Goal: Task Accomplishment & Management: Complete application form

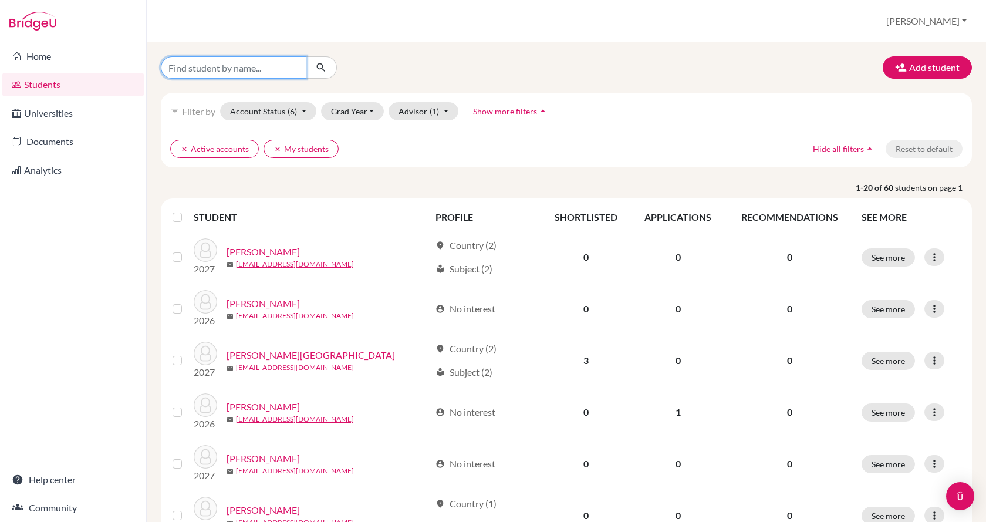
click at [218, 62] on input "Find student by name..." at bounding box center [234, 67] width 146 height 22
type input "sosa"
click button "submit" at bounding box center [321, 67] width 31 height 22
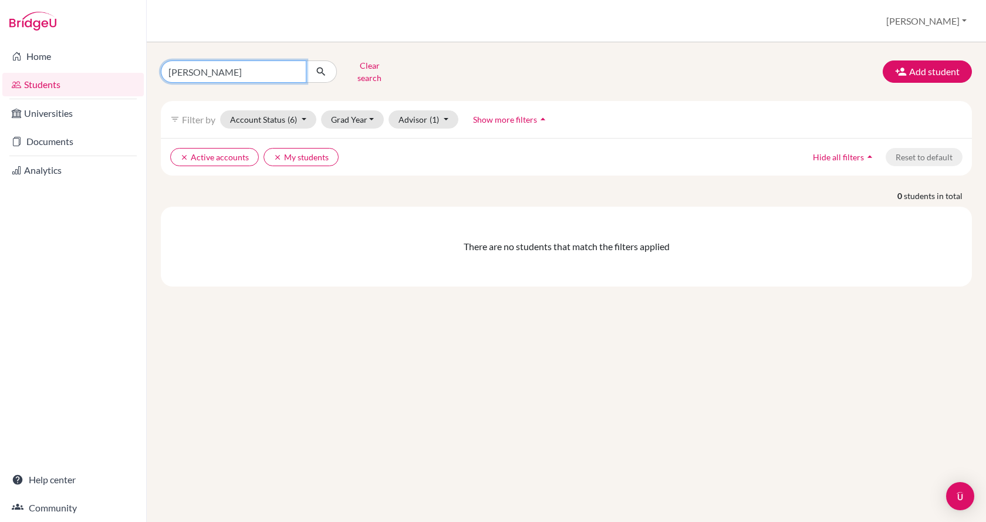
click at [218, 62] on input "sosa" at bounding box center [234, 71] width 146 height 22
click at [356, 117] on button "Grad Year" at bounding box center [352, 119] width 63 height 18
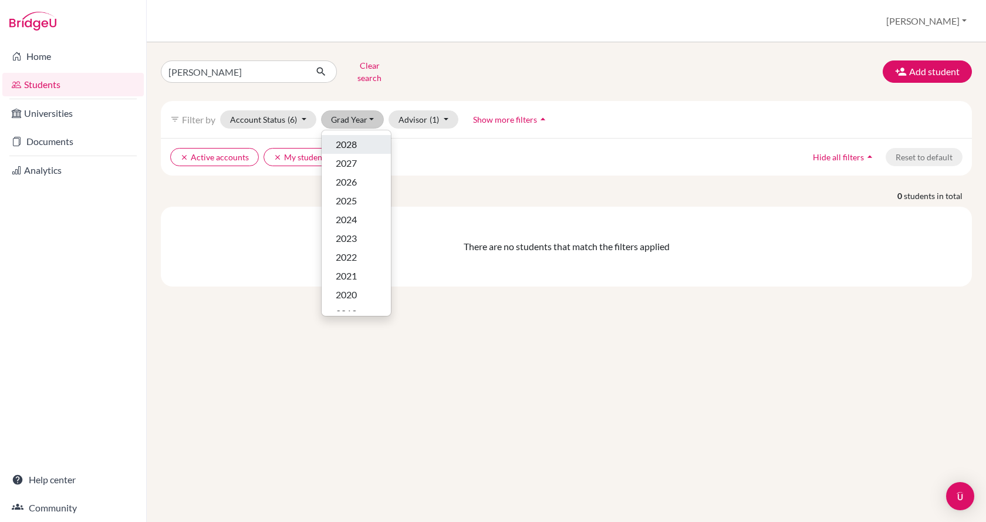
click at [354, 140] on span "2028" at bounding box center [346, 144] width 21 height 14
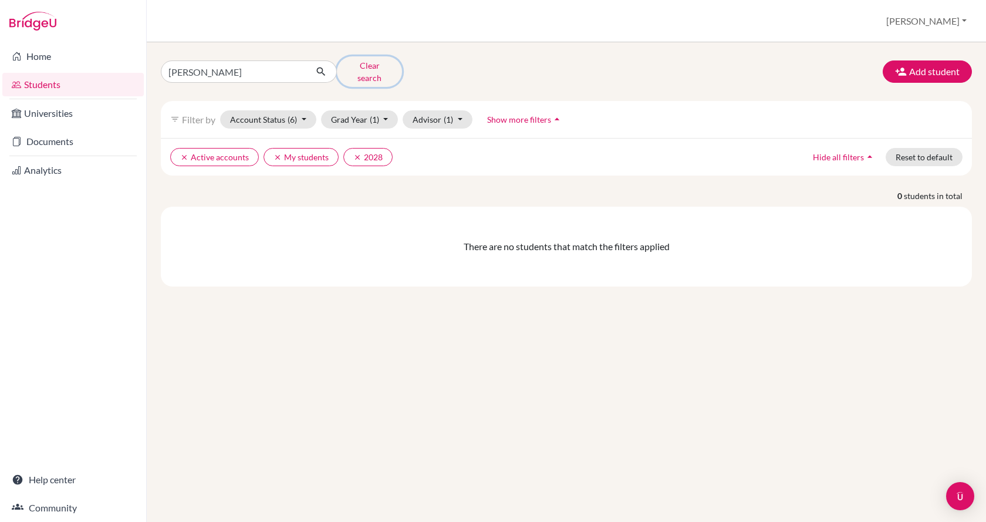
click at [362, 67] on button "Clear search" at bounding box center [369, 71] width 65 height 31
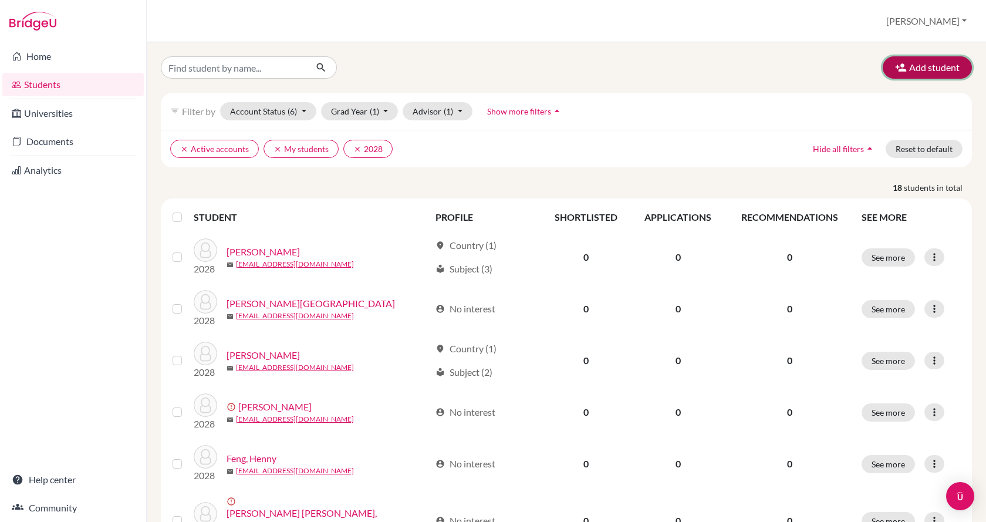
click at [901, 76] on button "Add student" at bounding box center [927, 67] width 89 height 22
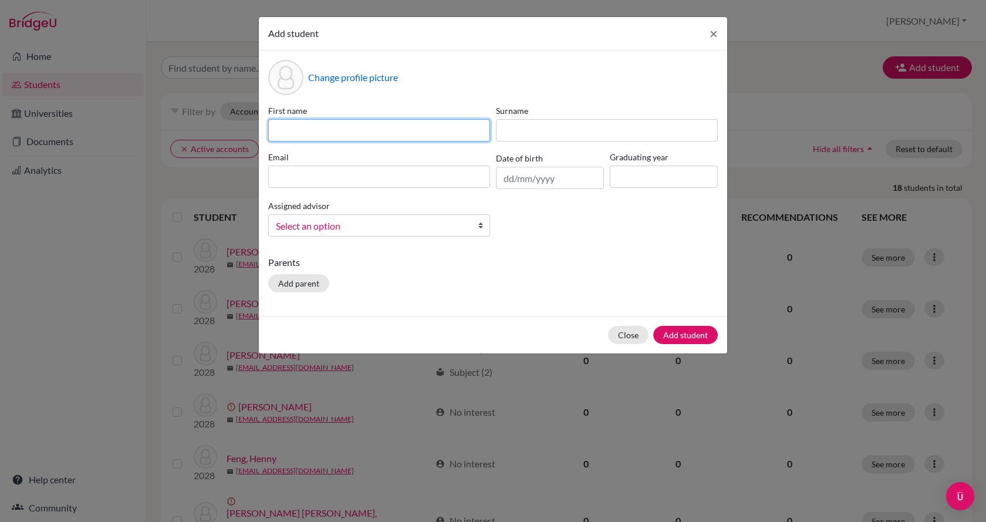
click at [310, 127] on input at bounding box center [379, 130] width 222 height 22
type input "Alejandro"
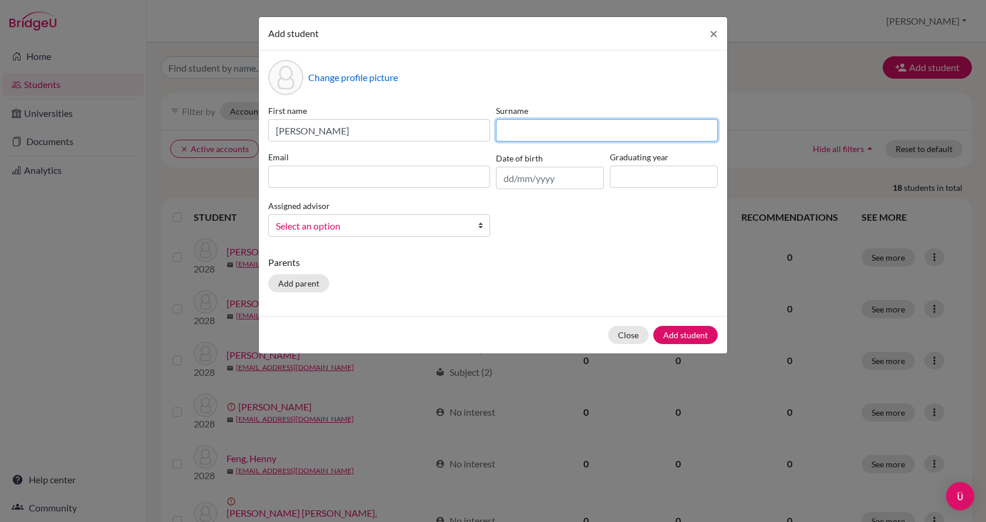
click at [544, 129] on input at bounding box center [607, 130] width 222 height 22
type input "Sosa"
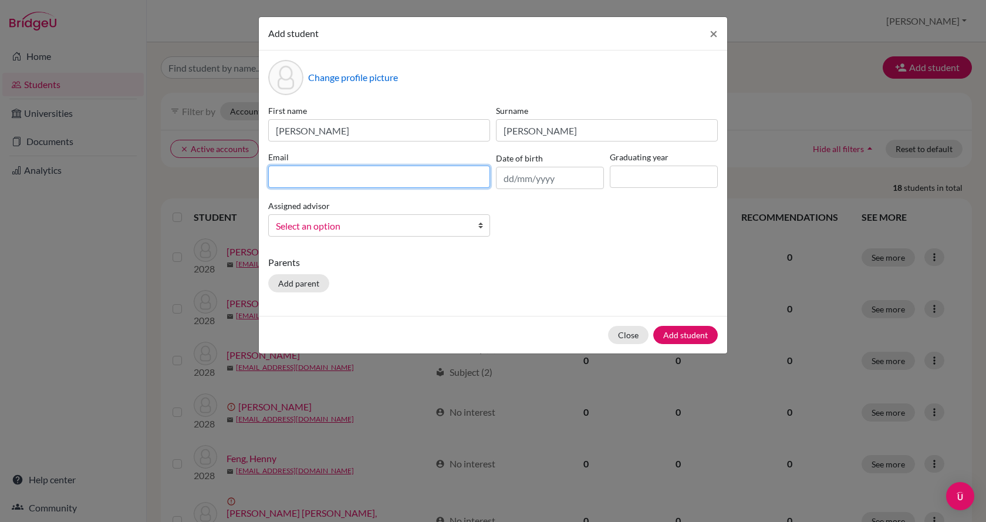
click at [404, 183] on input at bounding box center [379, 177] width 222 height 22
type input "asosa@cicvalencia.org"
click at [532, 178] on input "text" at bounding box center [550, 178] width 108 height 22
type input "06/05/2010"
click at [659, 182] on input at bounding box center [664, 177] width 108 height 22
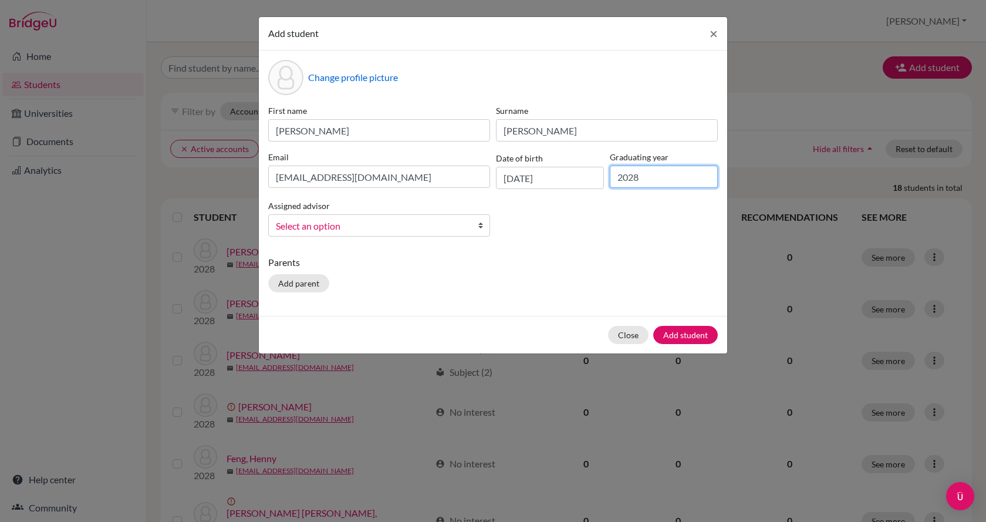
type input "2028"
click at [334, 201] on div "Assigned advisor Castro, Francisco Castro, Francisco Heemsen, Claudia Schrader,…" at bounding box center [379, 217] width 228 height 38
click at [340, 214] on div "Assigned advisor Castro, Francisco Castro, Francisco Heemsen, Claudia Schrader,…" at bounding box center [379, 217] width 228 height 38
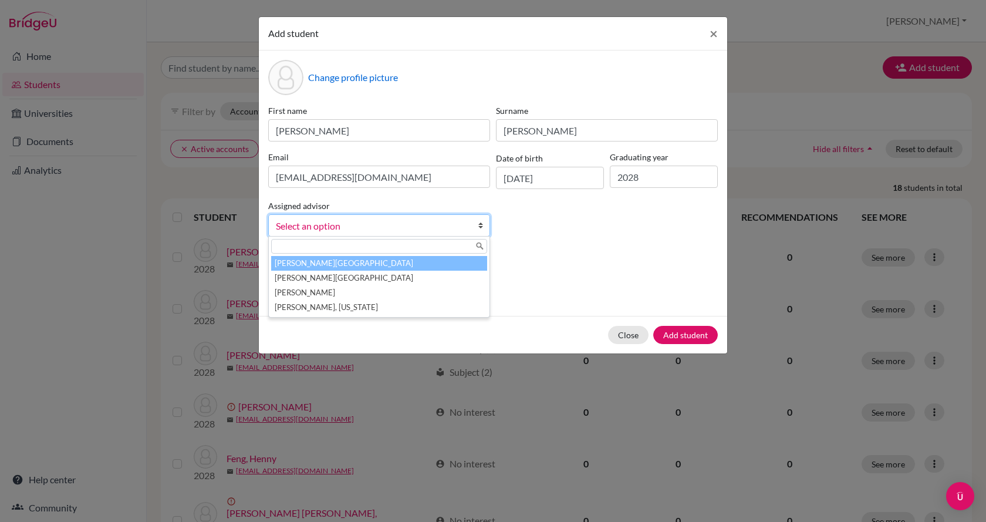
click at [337, 223] on span "Select an option" at bounding box center [371, 225] width 191 height 15
click at [352, 264] on li "Castro, Francisco" at bounding box center [379, 263] width 216 height 15
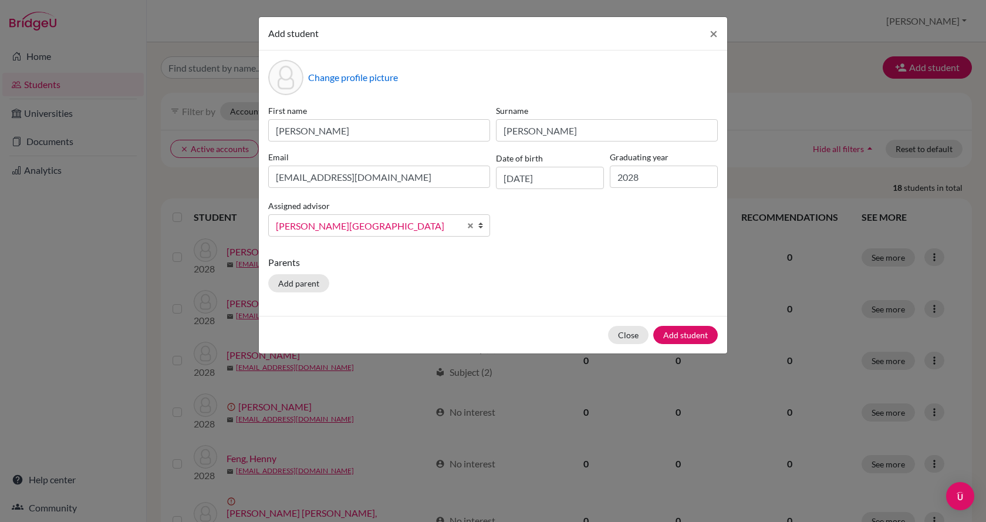
click at [686, 323] on div "Close Add student" at bounding box center [493, 335] width 468 height 38
click at [687, 336] on button "Add student" at bounding box center [685, 335] width 65 height 18
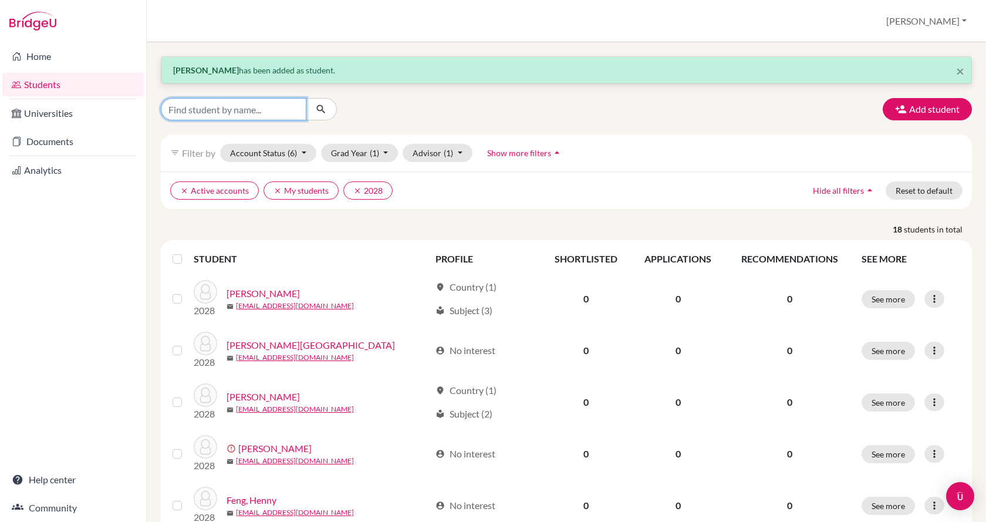
click at [249, 109] on input "Find student by name..." at bounding box center [234, 109] width 146 height 22
type input "sosa"
click button "submit" at bounding box center [321, 109] width 31 height 22
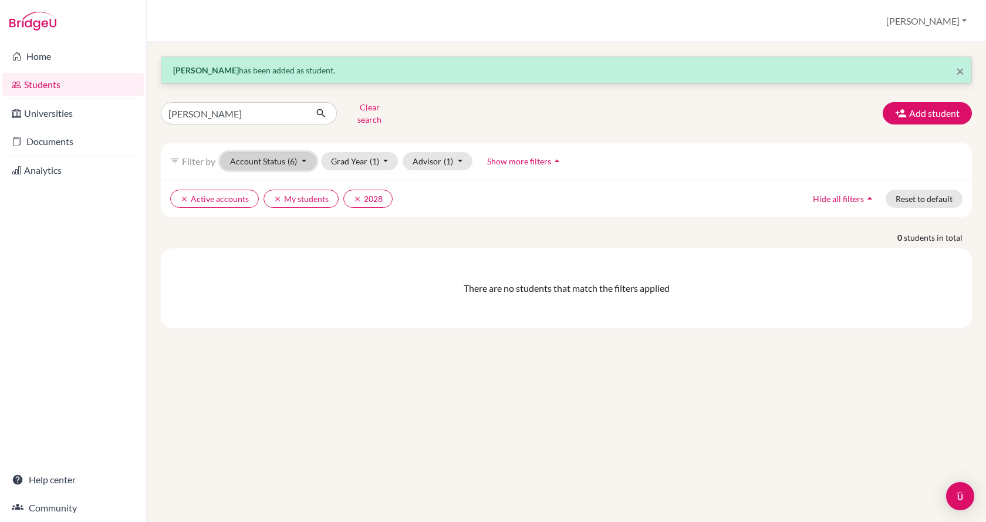
click at [277, 152] on button "Account Status (6)" at bounding box center [268, 161] width 96 height 18
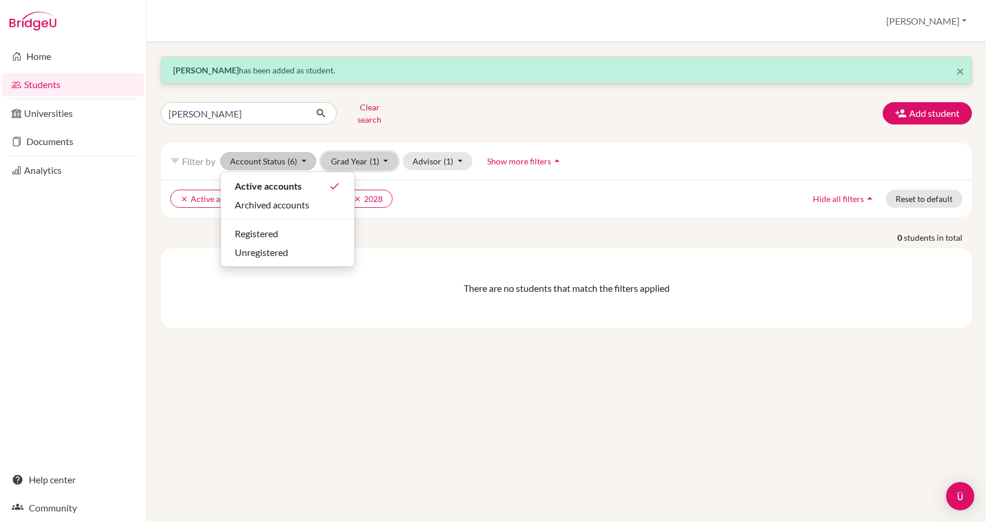
click at [347, 152] on button "Grad Year (1)" at bounding box center [359, 161] width 77 height 18
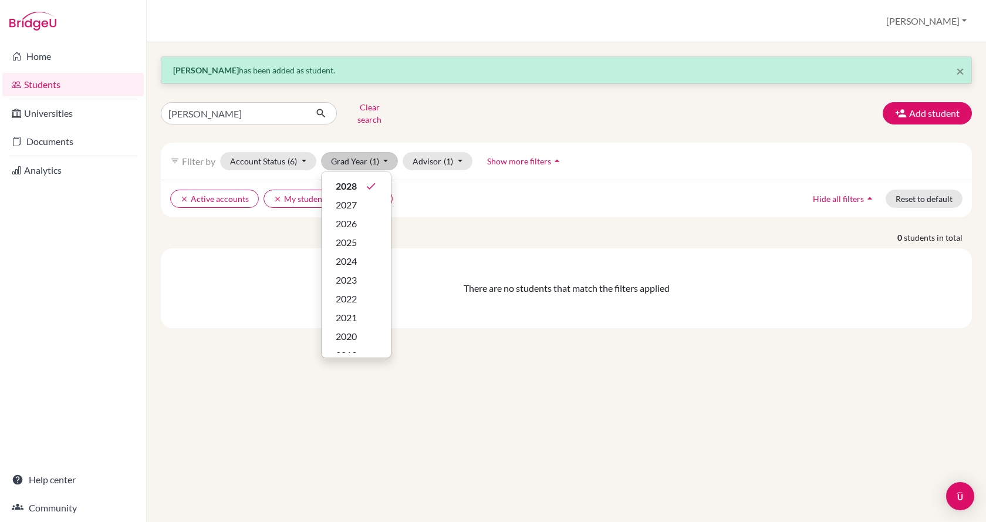
click at [553, 121] on div "× Alejandro Sosa has been added as student. sosa Clear search Add student filte…" at bounding box center [566, 192] width 811 height 272
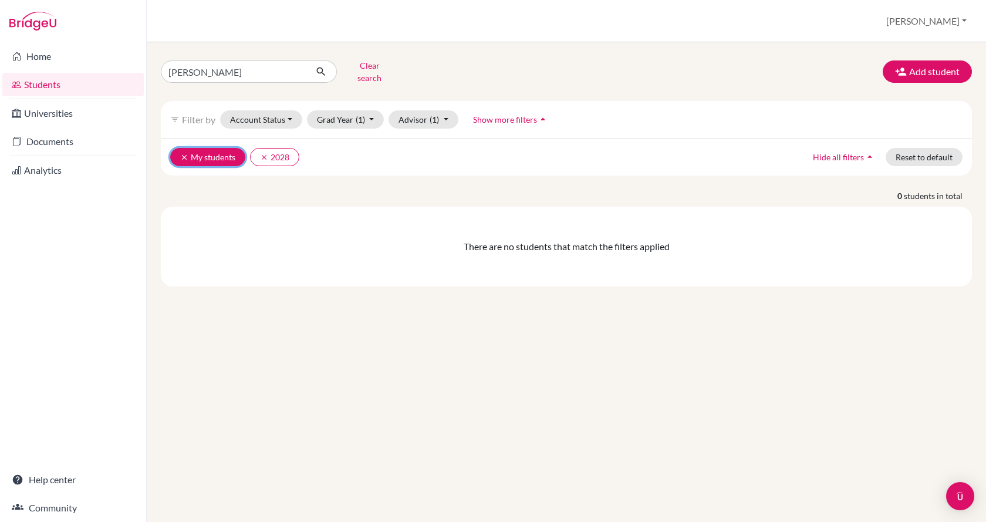
click at [184, 153] on icon "clear" at bounding box center [184, 157] width 8 height 8
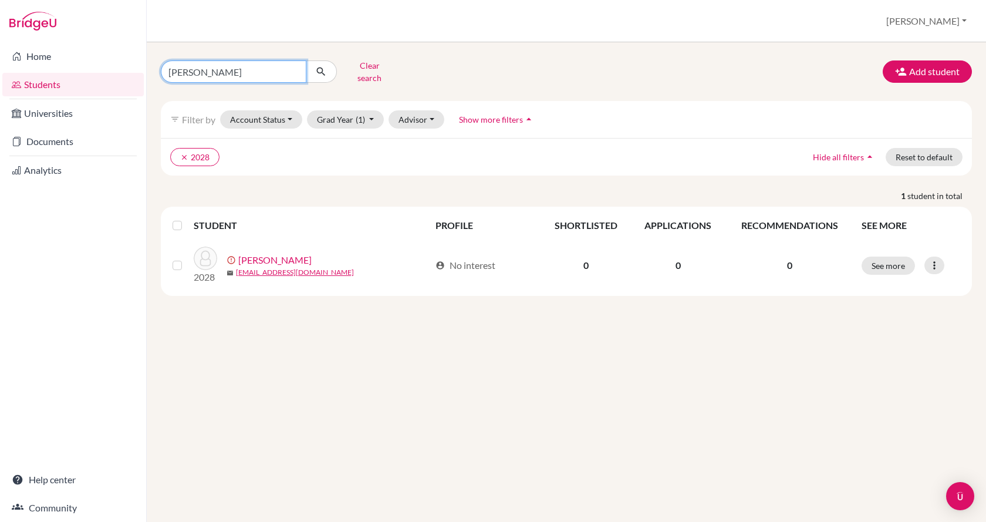
click at [302, 68] on input "sosa" at bounding box center [234, 71] width 146 height 22
click at [297, 68] on input "sosa" at bounding box center [234, 71] width 146 height 22
click at [292, 67] on input "sosa" at bounding box center [234, 71] width 146 height 22
click at [39, 97] on li "Students" at bounding box center [73, 84] width 146 height 28
click at [53, 85] on link "Students" at bounding box center [72, 84] width 141 height 23
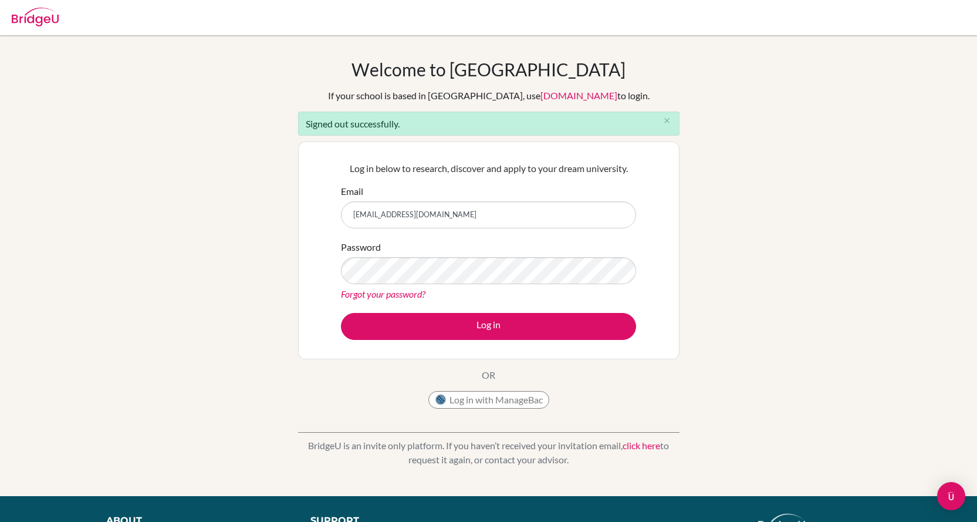
drag, startPoint x: 0, startPoint y: 0, endPoint x: 504, endPoint y: 207, distance: 544.3
click at [504, 207] on input "[EMAIL_ADDRESS][DOMAIN_NAME]" at bounding box center [488, 214] width 295 height 27
type input "[EMAIL_ADDRESS][DOMAIN_NAME]"
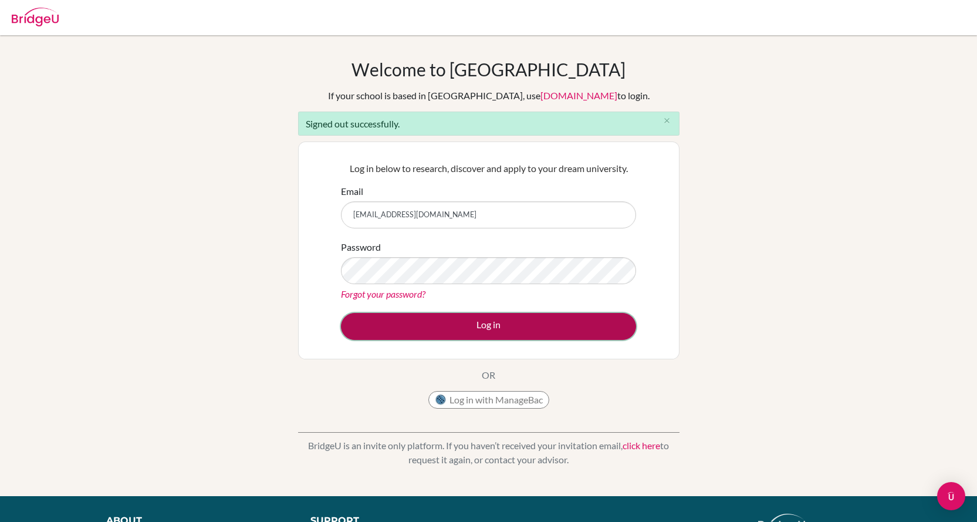
click at [431, 331] on button "Log in" at bounding box center [488, 326] width 295 height 27
